Goal: Information Seeking & Learning: Learn about a topic

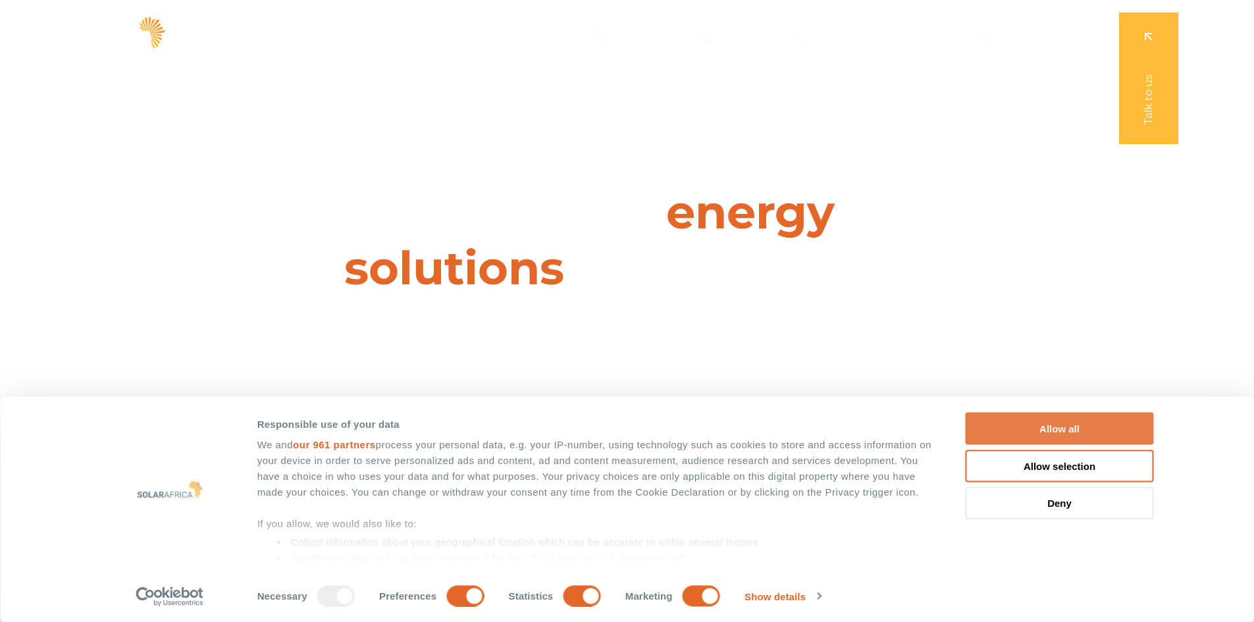
click at [1012, 423] on button "Allow all" at bounding box center [1059, 429] width 188 height 32
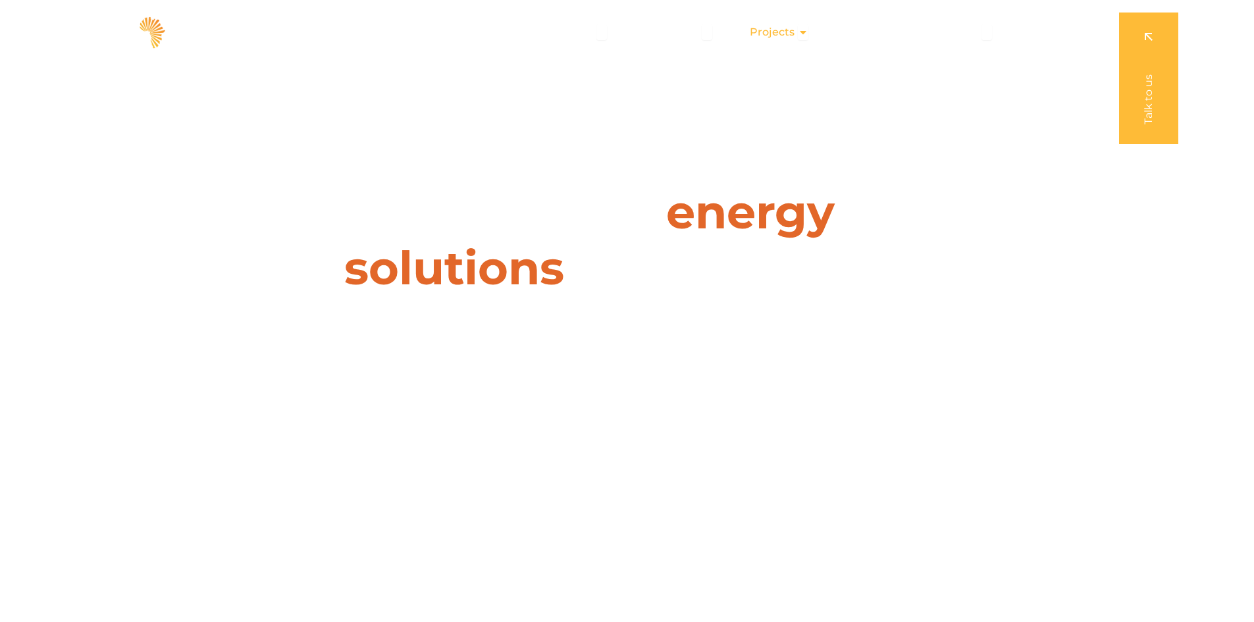
click at [786, 33] on span "Projects" at bounding box center [772, 32] width 45 height 16
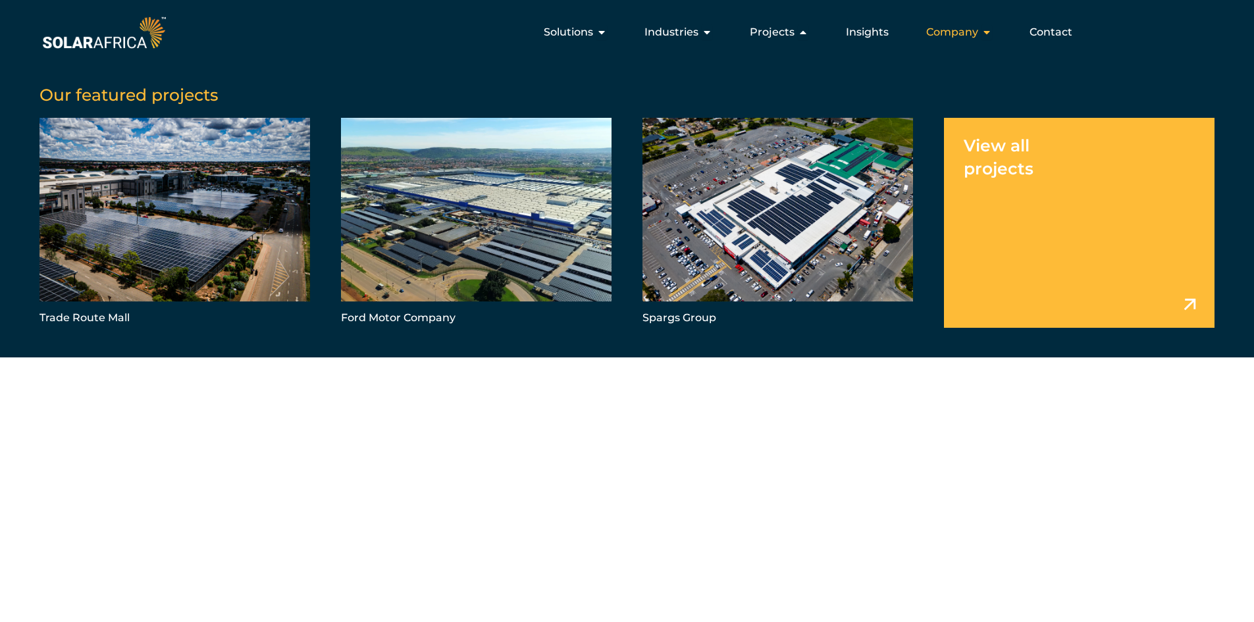
click at [972, 31] on span "Company" at bounding box center [952, 32] width 52 height 16
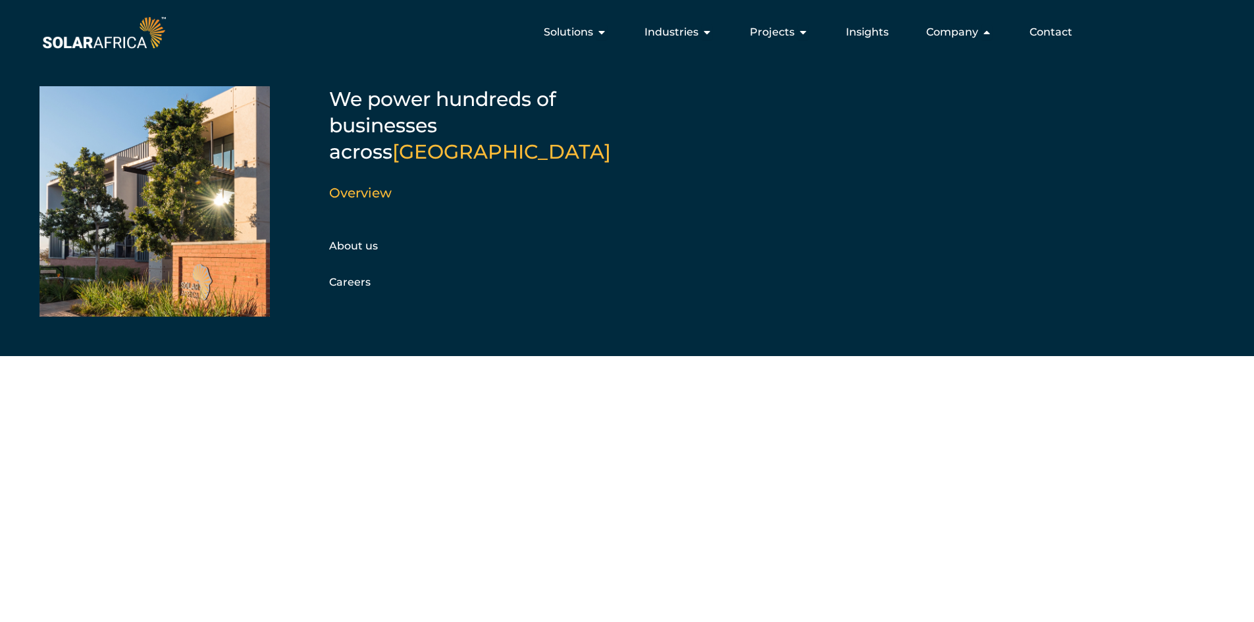
click at [837, 462] on div "Leaders in energy solutions for businesses " (Required) " indicates required fi…" at bounding box center [626, 311] width 1254 height 622
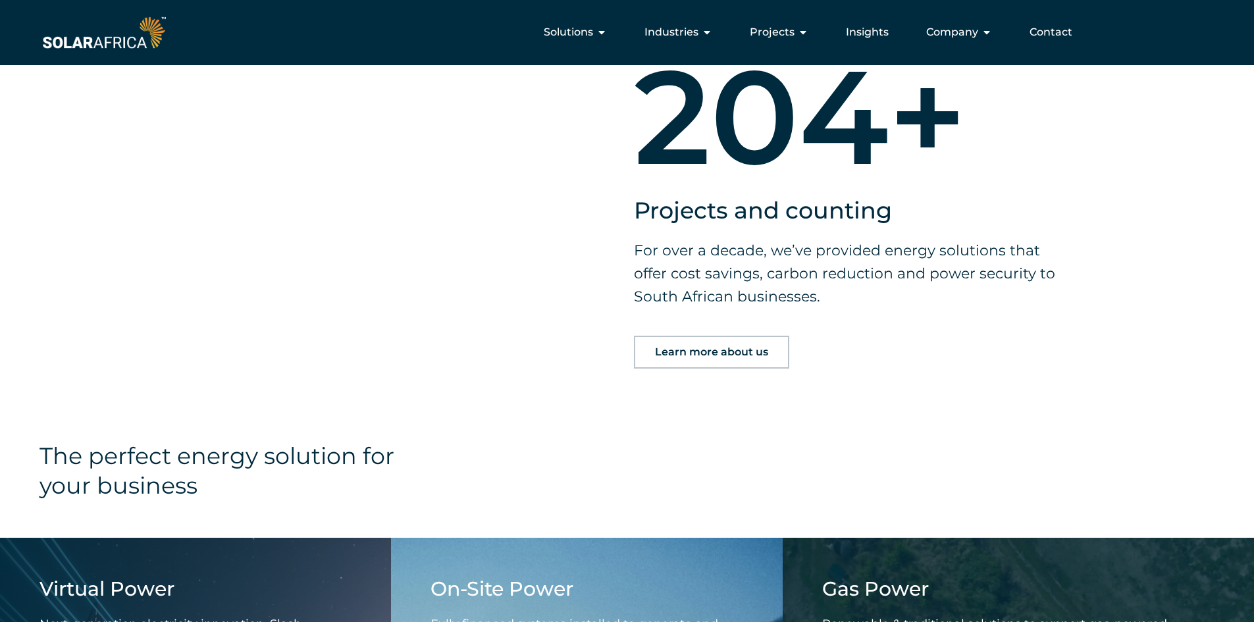
scroll to position [1053, 0]
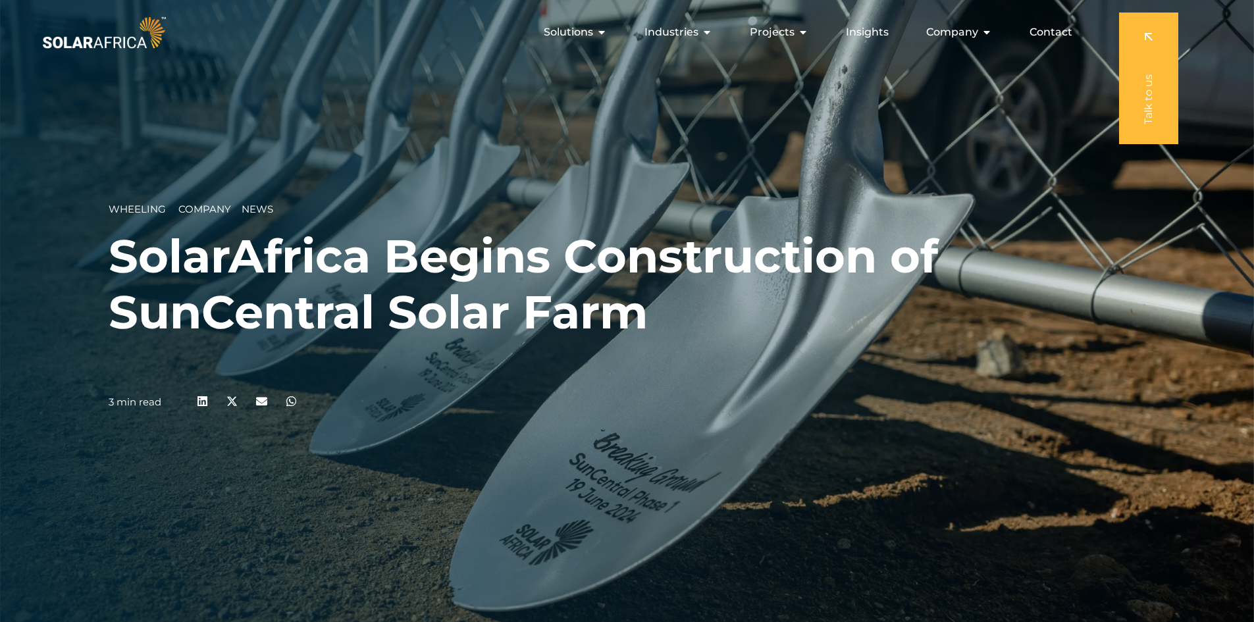
click at [255, 210] on span "News" at bounding box center [258, 209] width 32 height 13
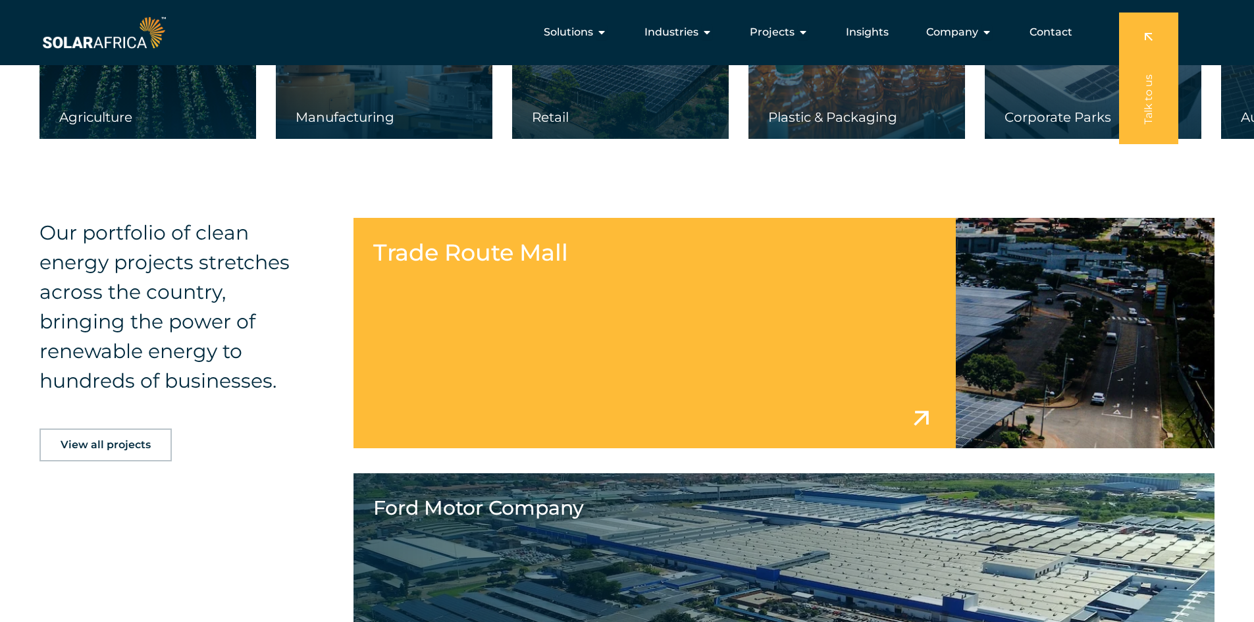
scroll to position [2303, 0]
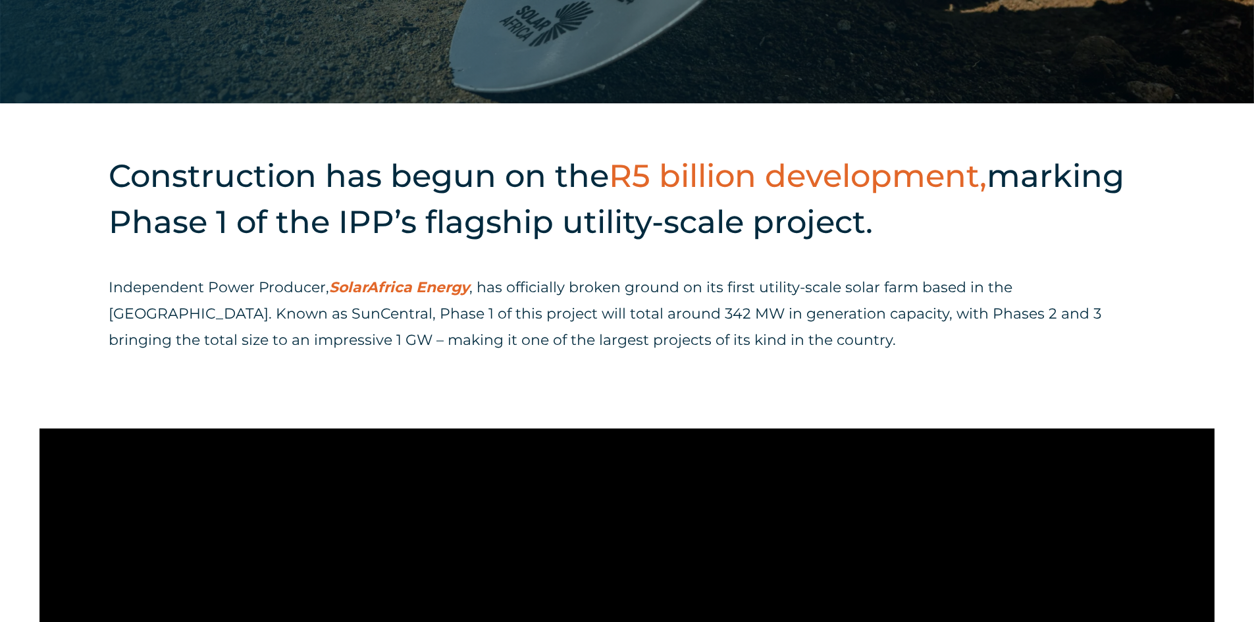
scroll to position [527, 0]
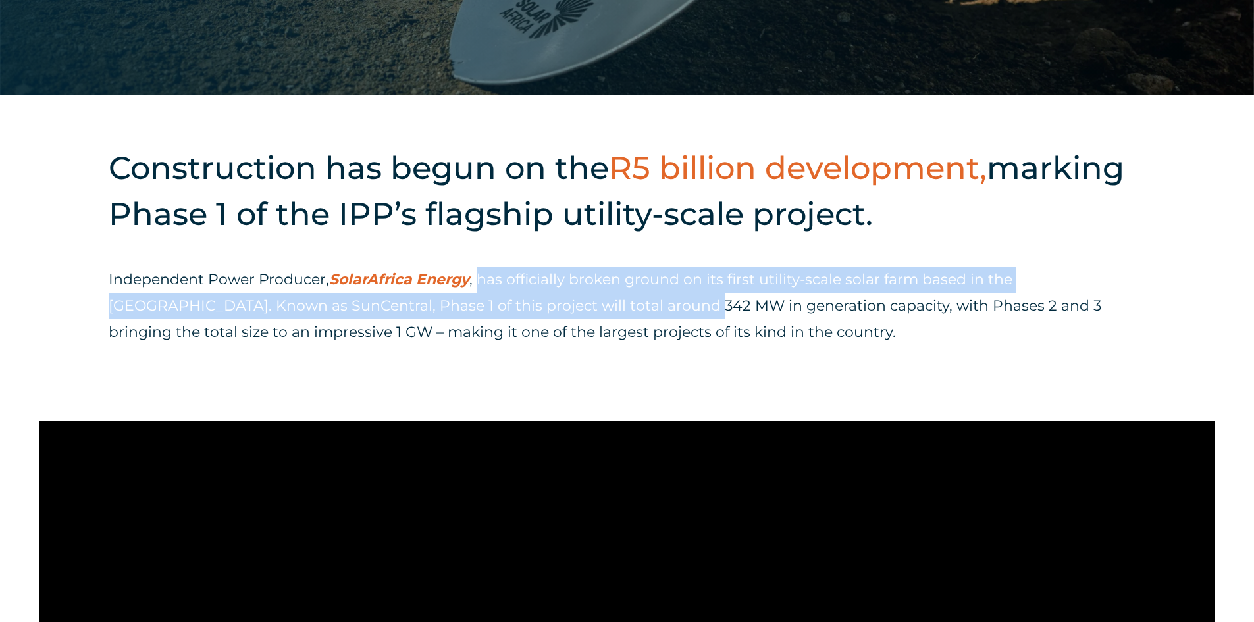
drag, startPoint x: 482, startPoint y: 286, endPoint x: 586, endPoint y: 305, distance: 105.8
click at [586, 305] on p "Independent Power Producer, SolarAfrica Energy , has officially broken ground o…" at bounding box center [627, 306] width 1037 height 79
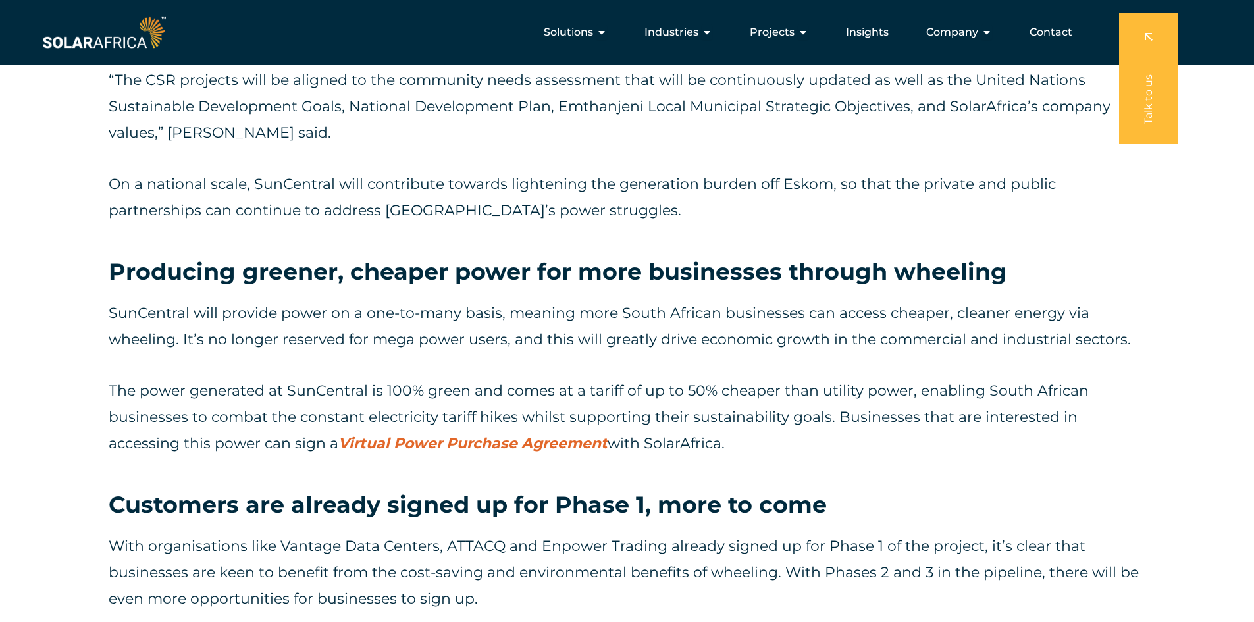
scroll to position [2501, 0]
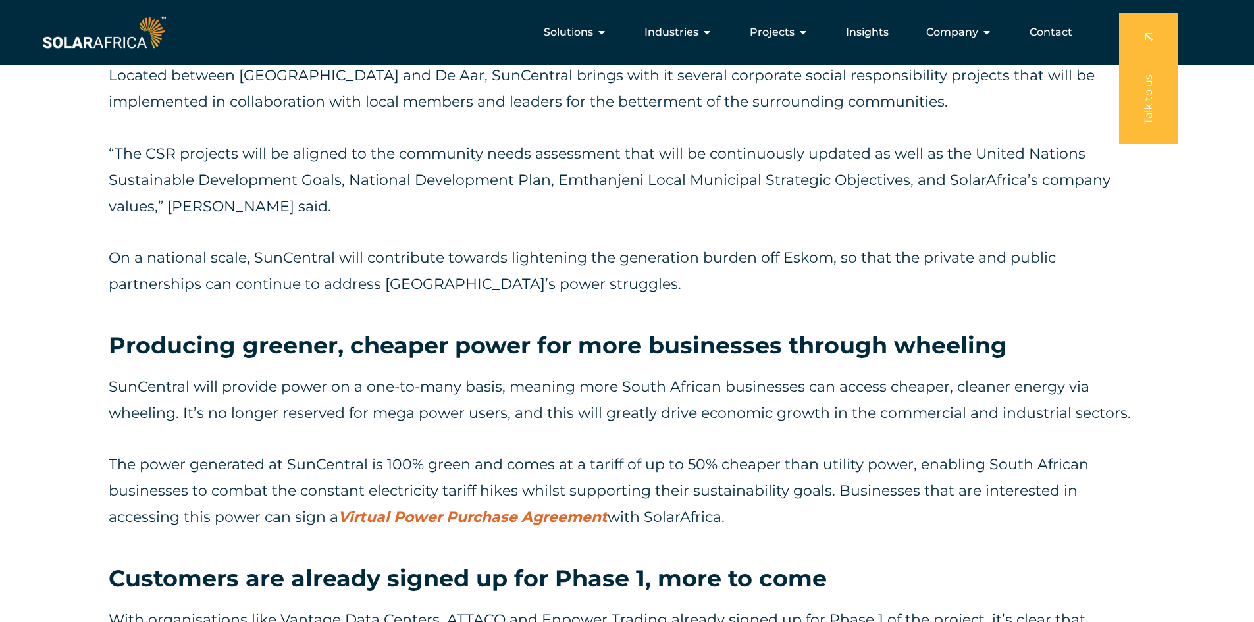
click at [992, 180] on p "“The CSR projects will be aligned to the community needs assessment that will b…" at bounding box center [627, 180] width 1037 height 79
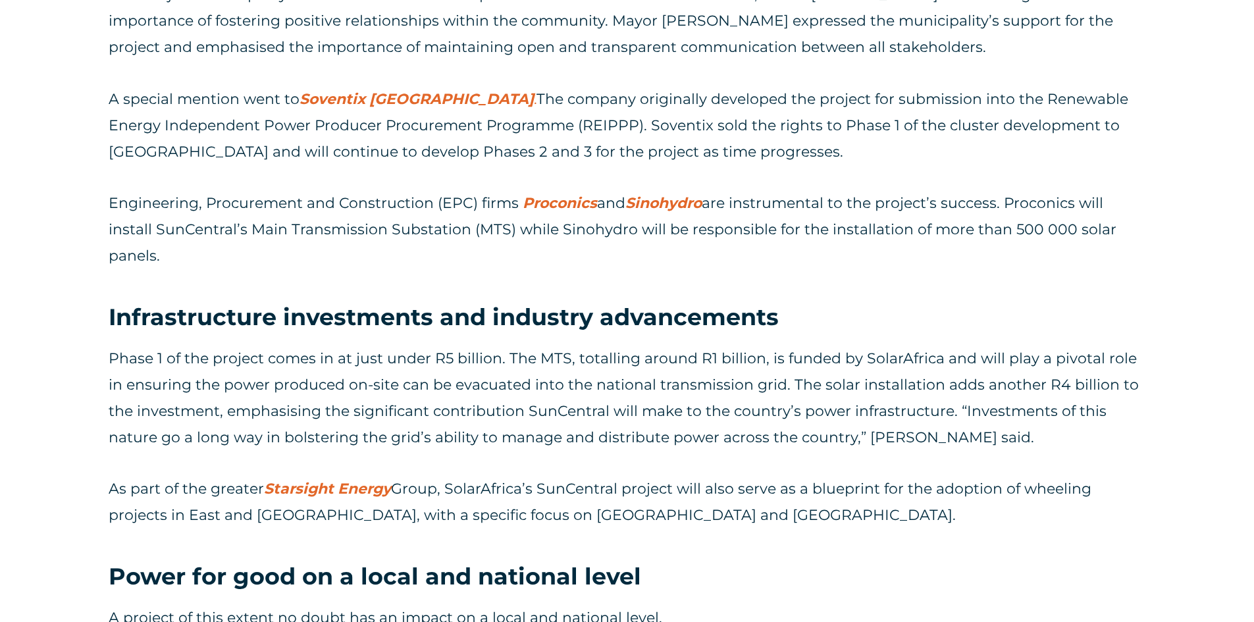
scroll to position [1909, 0]
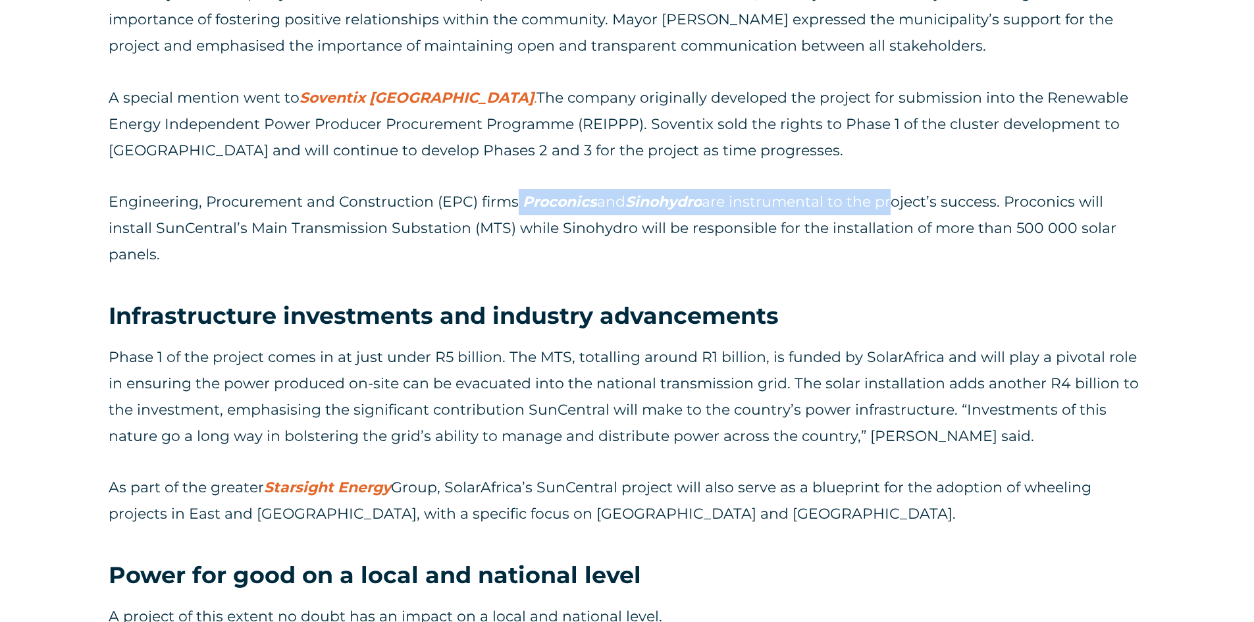
drag, startPoint x: 513, startPoint y: 206, endPoint x: 894, endPoint y: 192, distance: 381.3
click at [894, 192] on p "Engineering, Procurement and Construction (EPC) firms Proconics and Sinohydro a…" at bounding box center [627, 228] width 1037 height 79
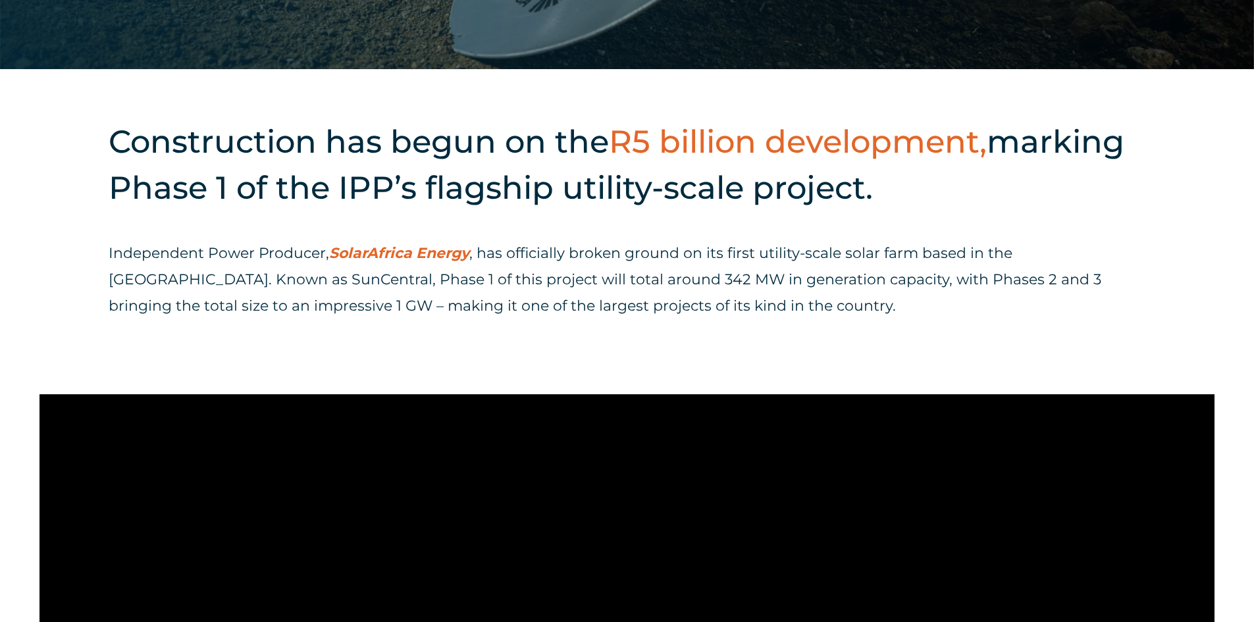
scroll to position [592, 0]
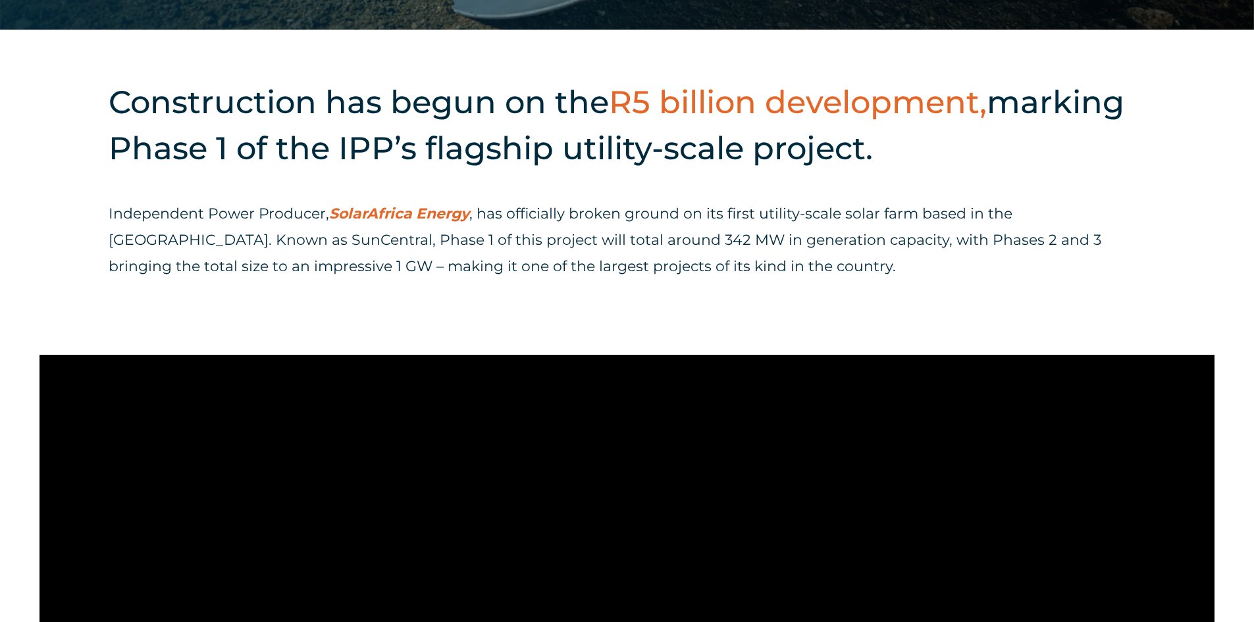
click at [613, 202] on p "Independent Power Producer, SolarAfrica Energy , has officially broken ground o…" at bounding box center [627, 240] width 1037 height 79
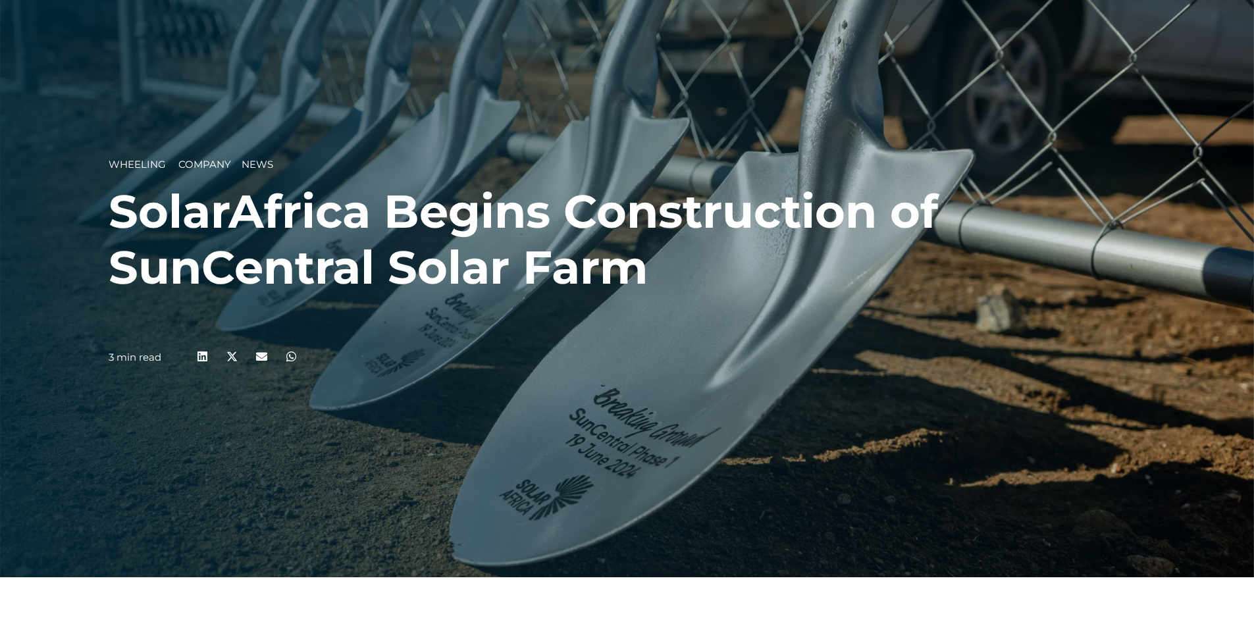
scroll to position [66, 0]
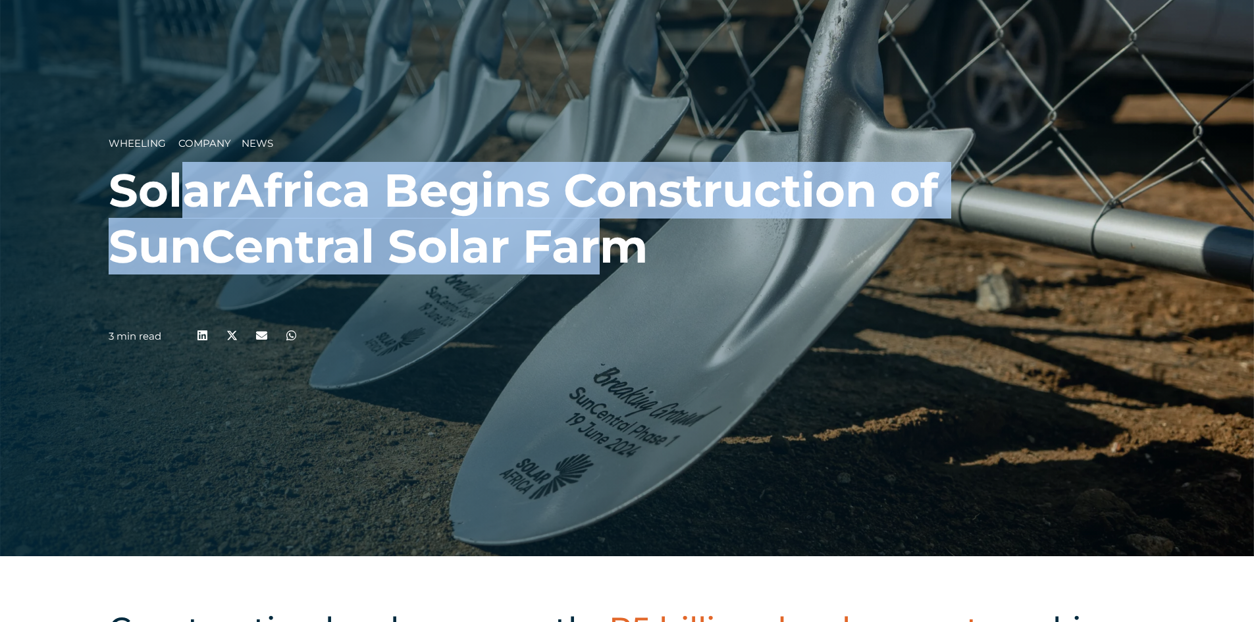
drag, startPoint x: 180, startPoint y: 201, endPoint x: 601, endPoint y: 238, distance: 422.9
click at [601, 238] on h1 "SolarAfrica Begins Construction of SunCentral Solar Farm" at bounding box center [627, 219] width 1037 height 112
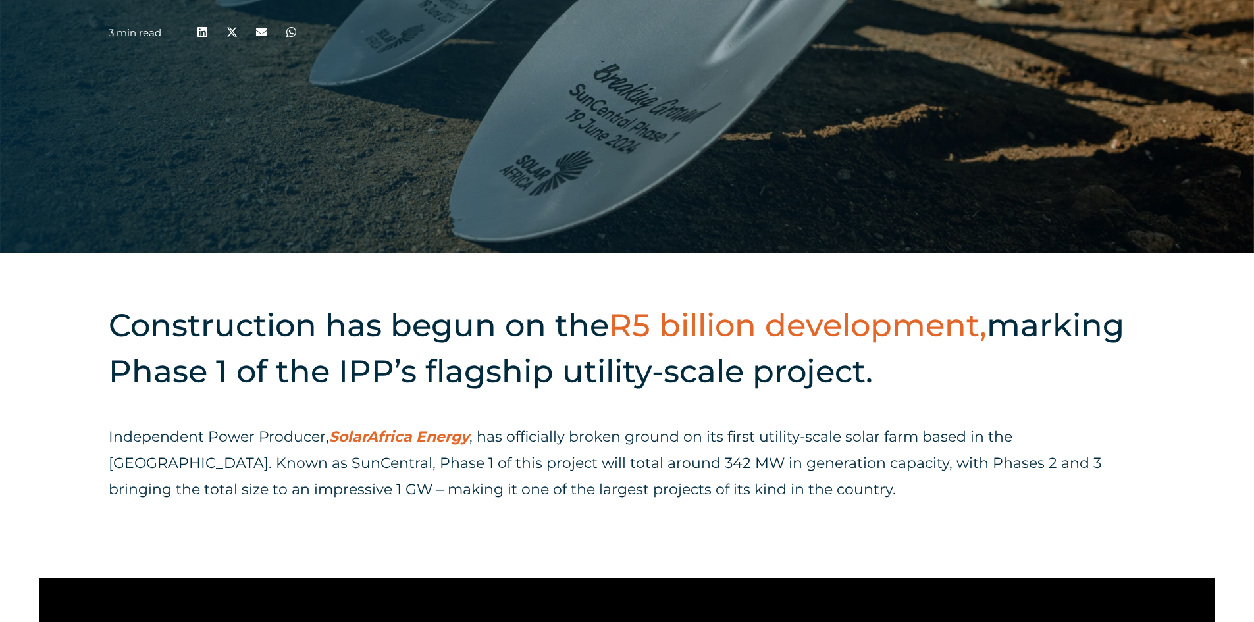
scroll to position [395, 0]
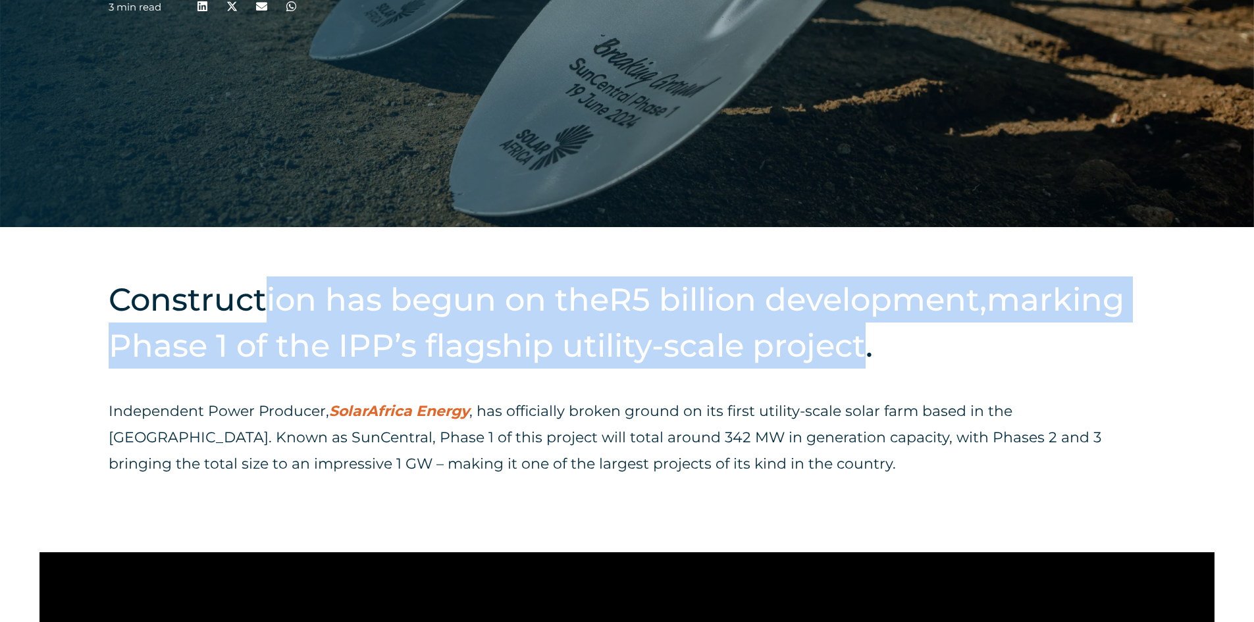
drag, startPoint x: 267, startPoint y: 311, endPoint x: 868, endPoint y: 336, distance: 601.4
click at [859, 335] on h2 "Construction has begun on the R5 billion development, marking Phase 1 of the IP…" at bounding box center [627, 322] width 1037 height 92
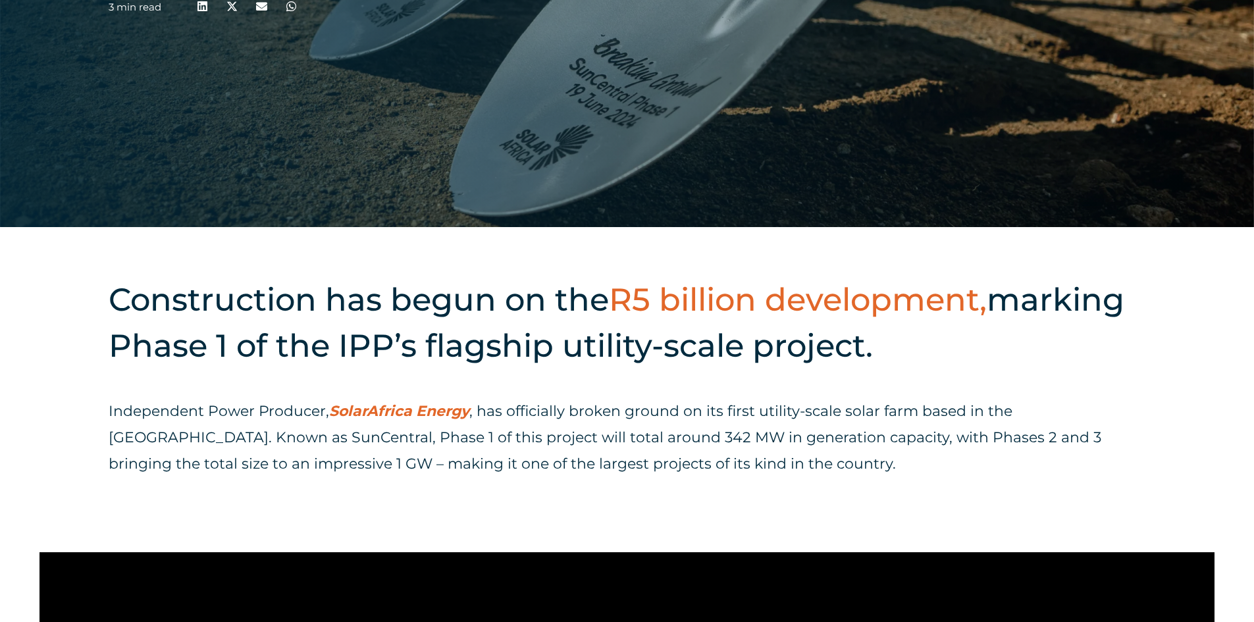
click at [744, 399] on p "Independent Power Producer, SolarAfrica Energy , has officially broken ground o…" at bounding box center [627, 437] width 1037 height 79
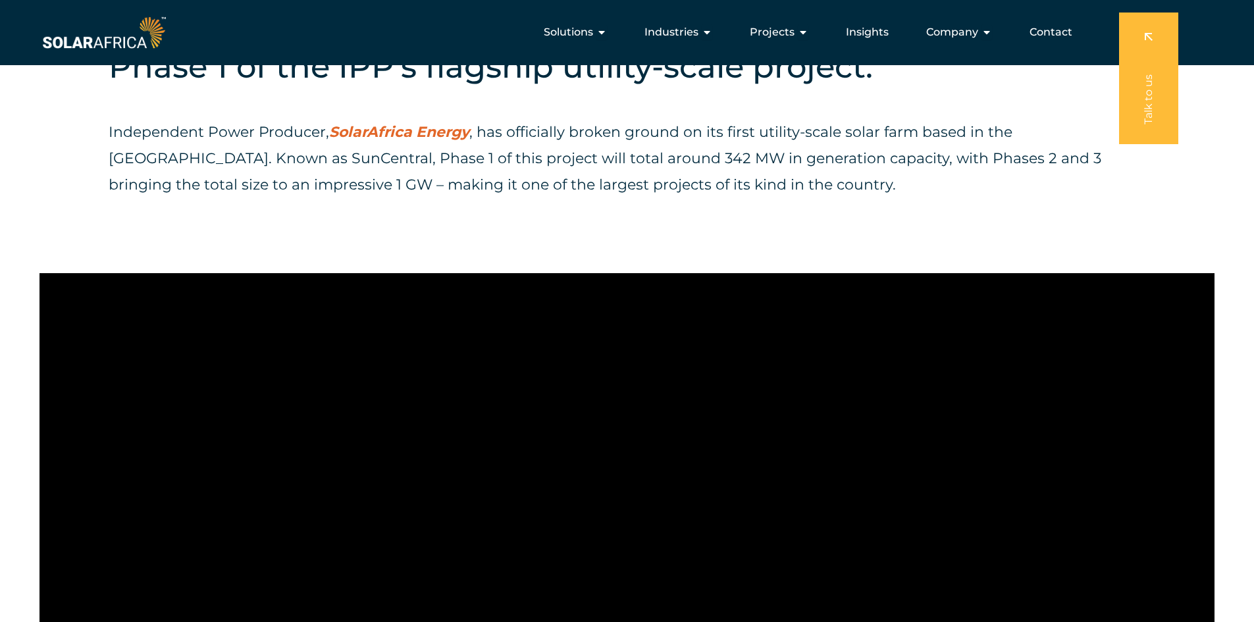
scroll to position [658, 0]
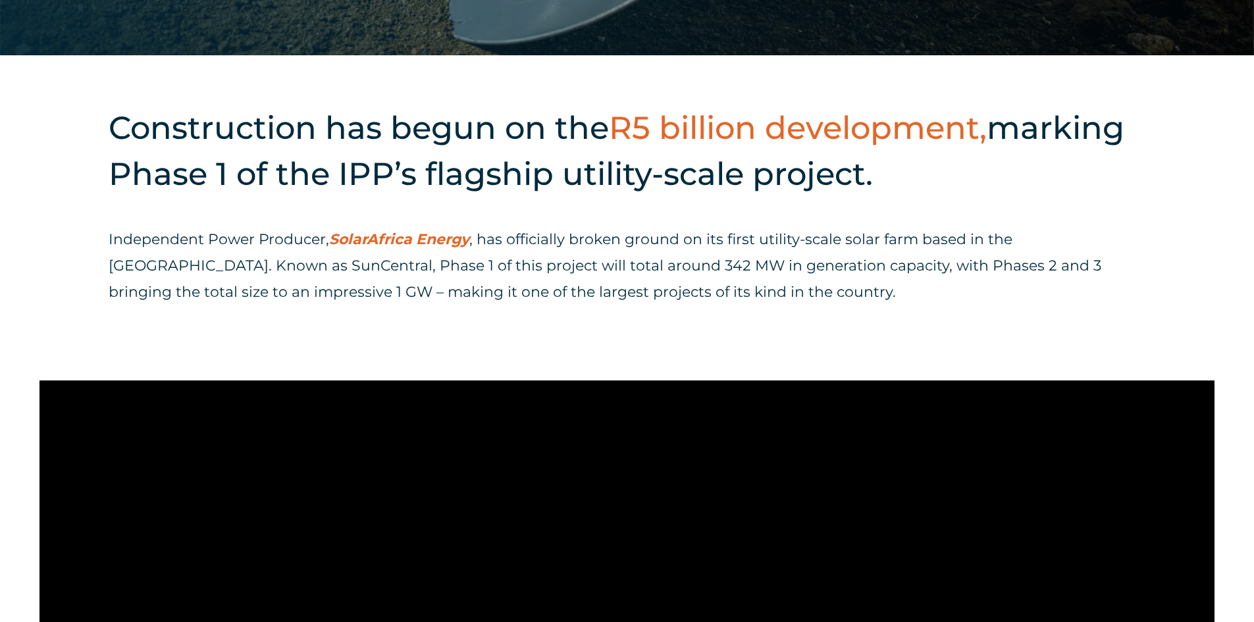
scroll to position [592, 0]
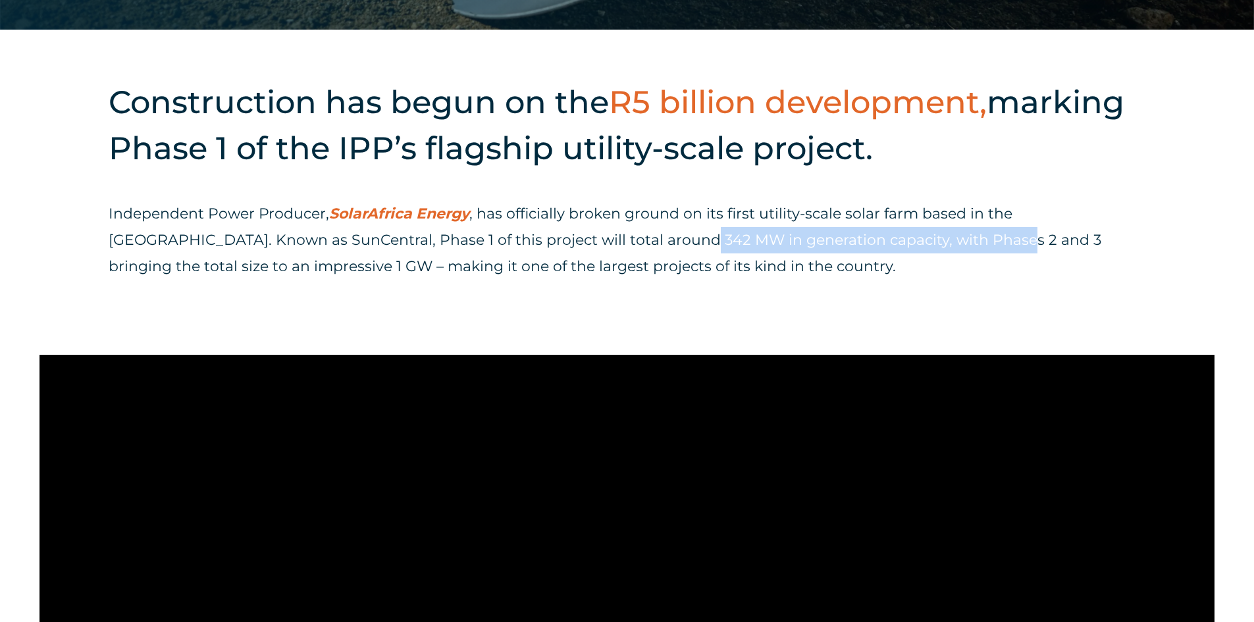
drag, startPoint x: 576, startPoint y: 237, endPoint x: 890, endPoint y: 238, distance: 313.9
click at [890, 238] on p "Independent Power Producer, SolarAfrica Energy , has officially broken ground o…" at bounding box center [627, 240] width 1037 height 79
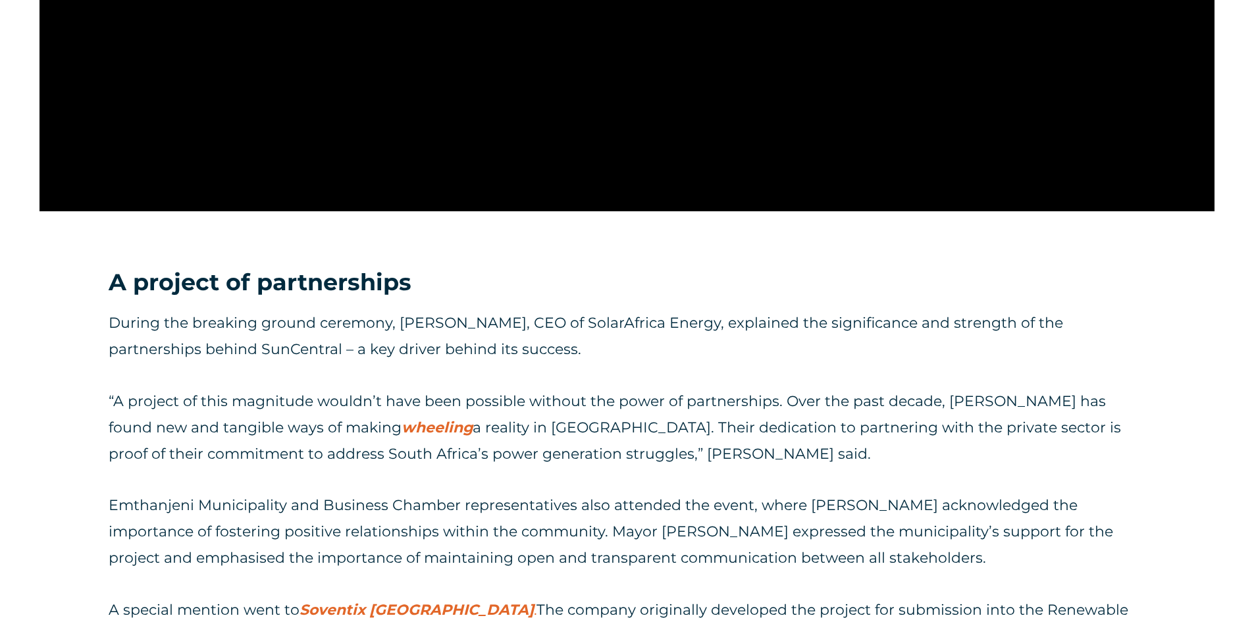
scroll to position [1448, 0]
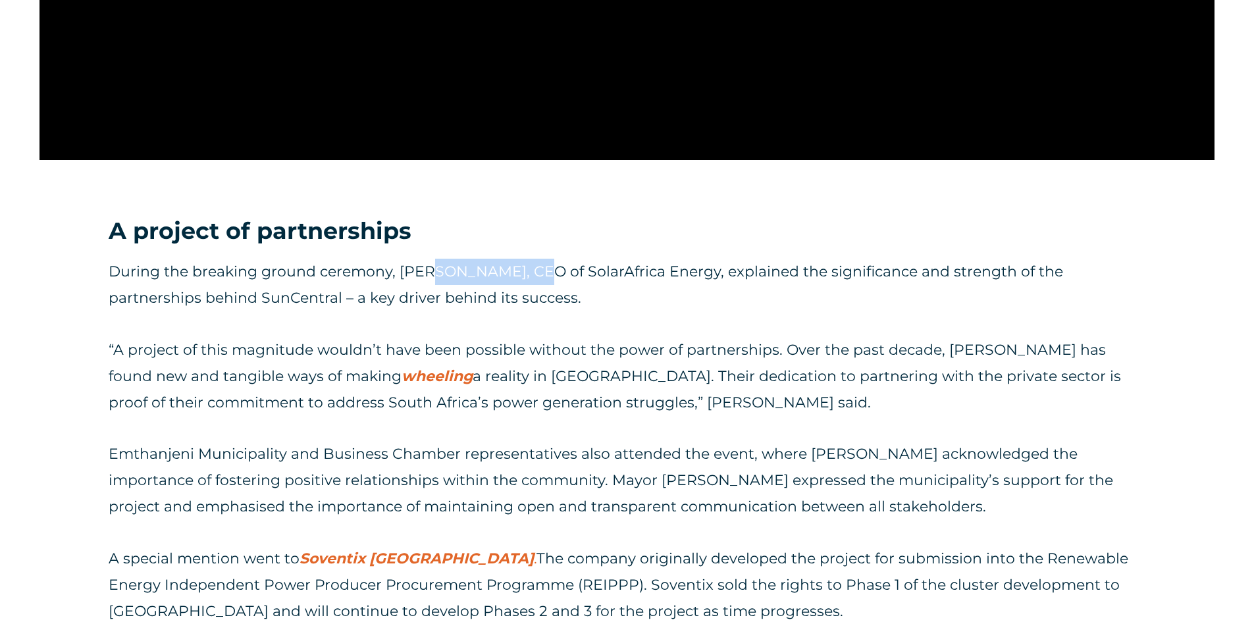
drag, startPoint x: 428, startPoint y: 265, endPoint x: 534, endPoint y: 284, distance: 107.7
click at [534, 284] on p "During the breaking ground ceremony, [PERSON_NAME], CEO of SolarAfrica Energy, …" at bounding box center [627, 285] width 1037 height 53
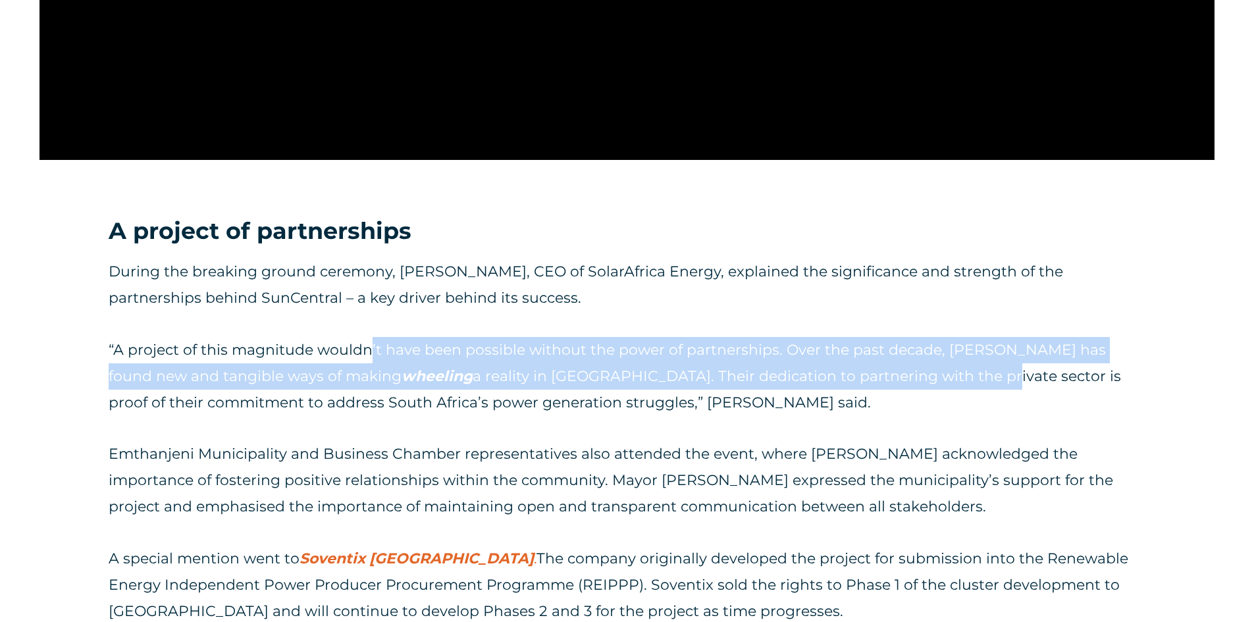
drag, startPoint x: 401, startPoint y: 361, endPoint x: 868, endPoint y: 384, distance: 467.2
click at [868, 384] on p "“A project of this magnitude wouldn’t have been possible without the power of p…" at bounding box center [627, 376] width 1037 height 79
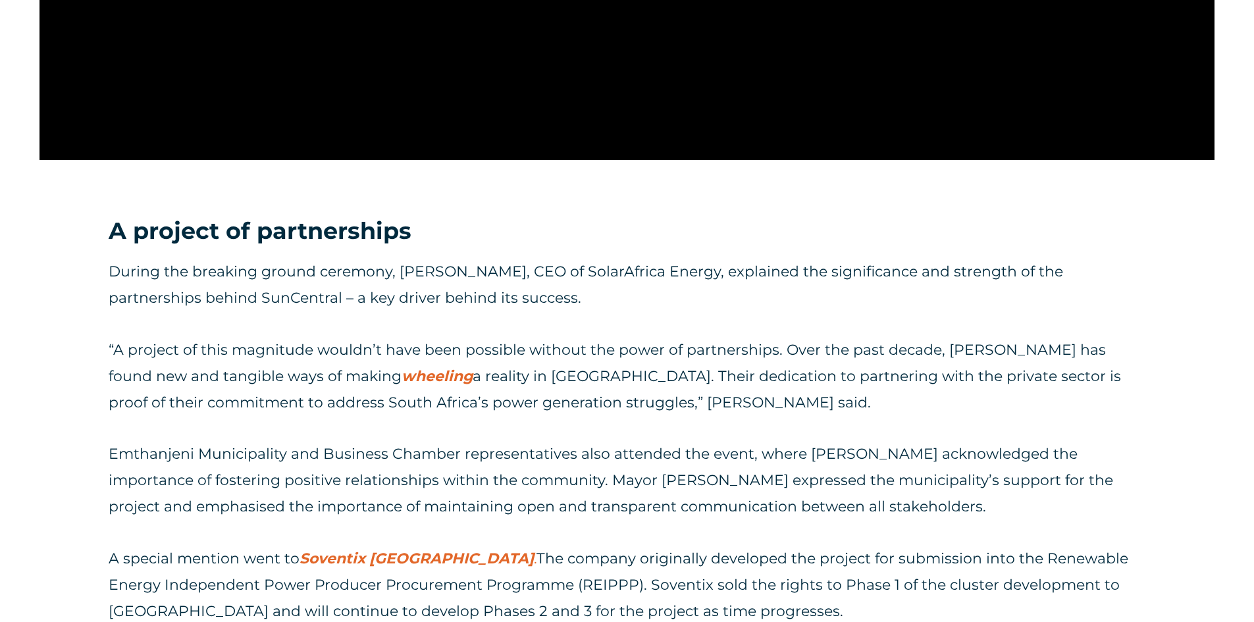
click at [386, 461] on p "Emthanjeni Municipality and Business Chamber representatives also attended the …" at bounding box center [627, 480] width 1037 height 79
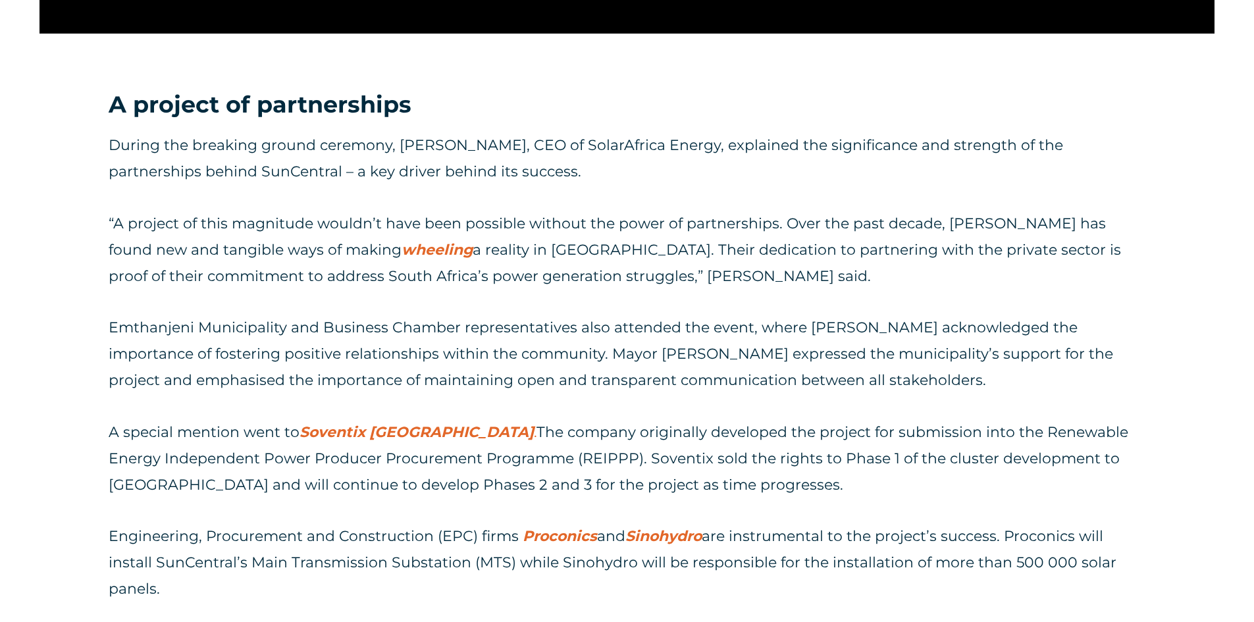
scroll to position [1580, 0]
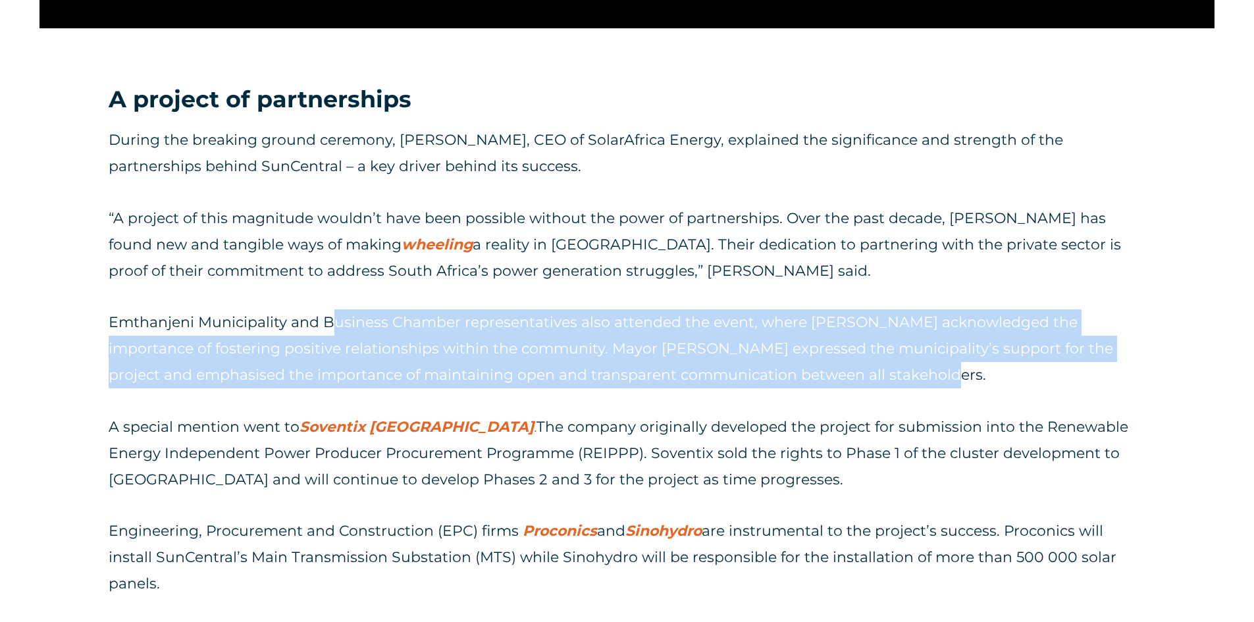
drag, startPoint x: 393, startPoint y: 327, endPoint x: 892, endPoint y: 367, distance: 501.1
click at [892, 367] on p "Emthanjeni Municipality and Business Chamber representatives also attended the …" at bounding box center [627, 348] width 1037 height 79
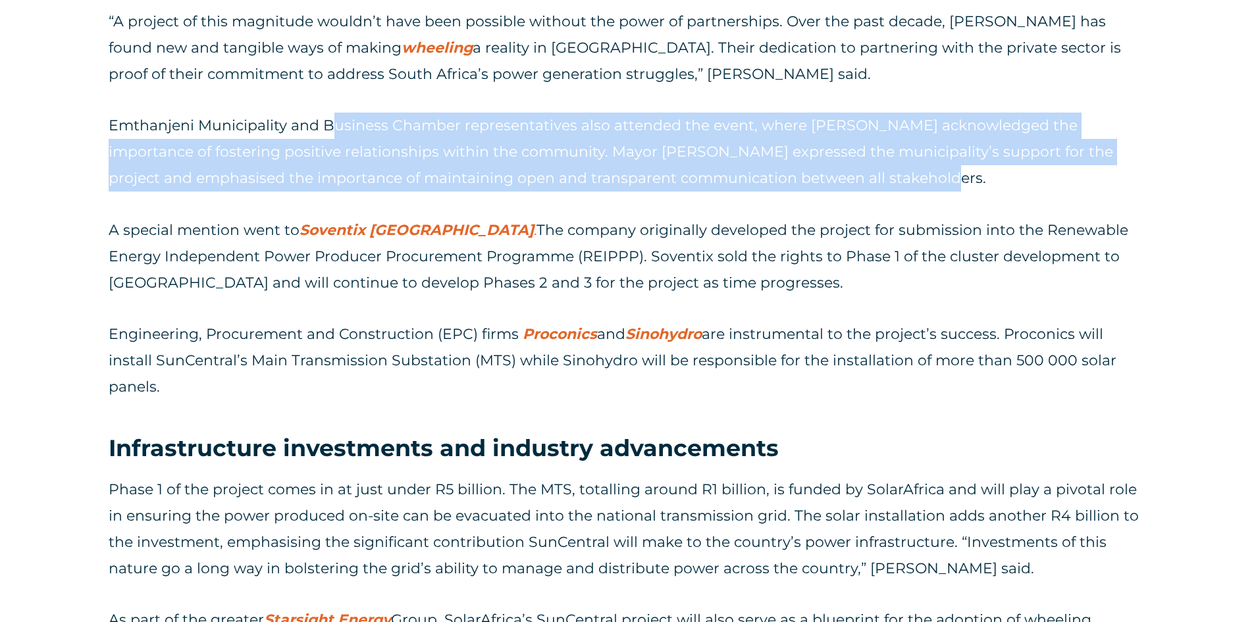
scroll to position [1777, 0]
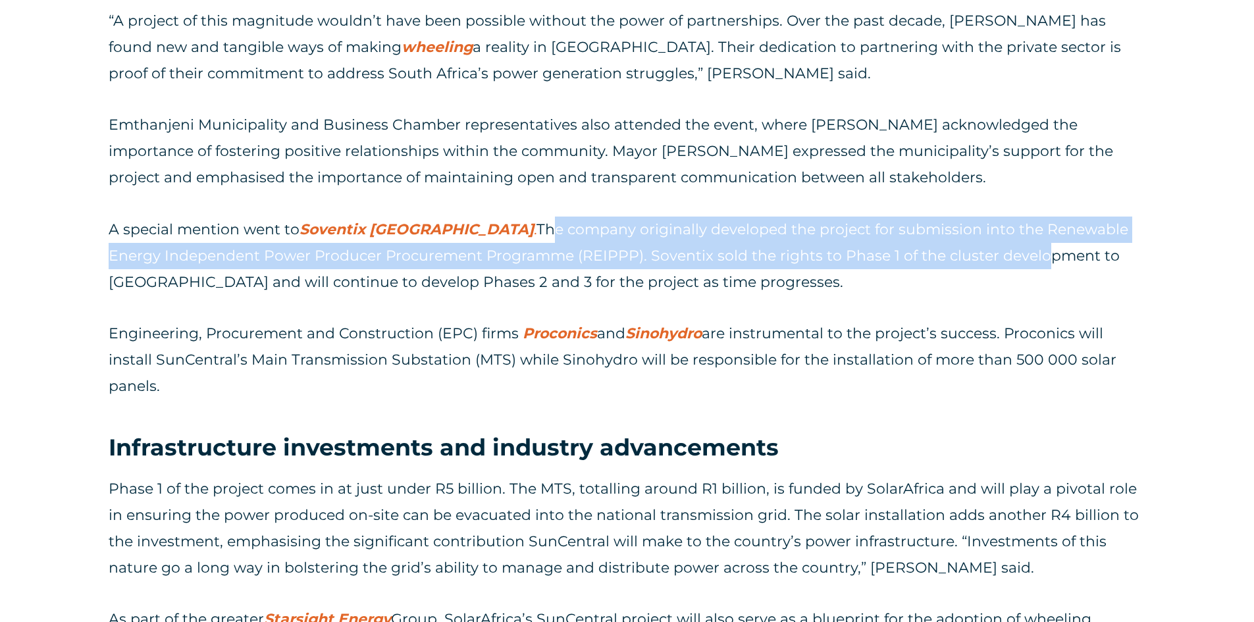
drag, startPoint x: 478, startPoint y: 227, endPoint x: 980, endPoint y: 257, distance: 503.1
click at [980, 257] on p "A special mention went to Soventix South Africa . The company originally develo…" at bounding box center [627, 256] width 1037 height 79
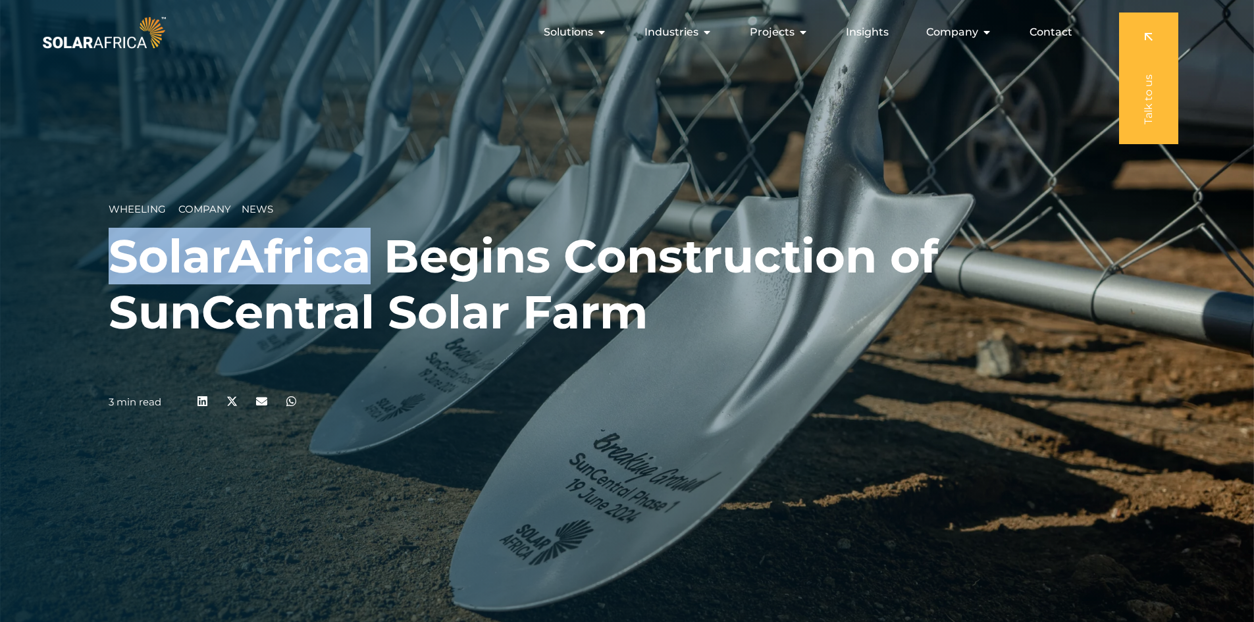
drag, startPoint x: 363, startPoint y: 259, endPoint x: 120, endPoint y: 265, distance: 242.9
click at [120, 265] on h1 "SolarAfrica Begins Construction of SunCentral Solar Farm" at bounding box center [627, 284] width 1037 height 112
copy h1 "SolarAfrica"
